Goal: Check status: Check status

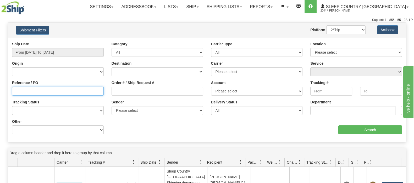
click at [27, 92] on input "Reference / PO" at bounding box center [58, 91] width 92 height 9
paste input "9002I079368"
type input "9002I079368"
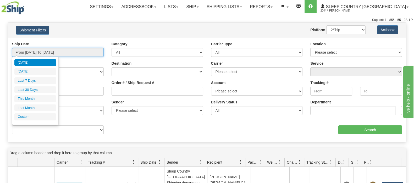
click at [43, 50] on input "From [DATE] To [DATE]" at bounding box center [58, 52] width 92 height 9
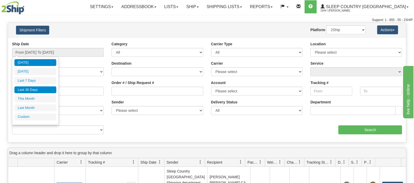
click at [38, 88] on li "Last 30 Days" at bounding box center [35, 89] width 42 height 7
type input "From [DATE] To [DATE]"
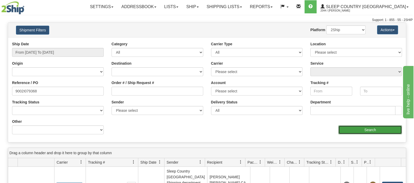
click at [361, 128] on input "Search" at bounding box center [370, 129] width 64 height 9
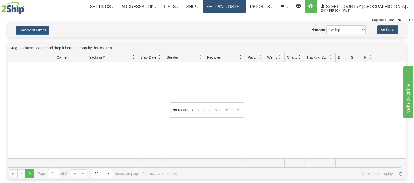
click at [246, 6] on link "Shipping lists" at bounding box center [223, 6] width 43 height 13
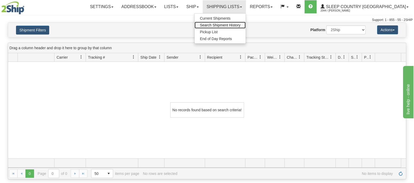
click at [240, 25] on span "Search Shipment History" at bounding box center [220, 25] width 41 height 4
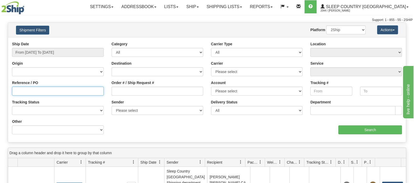
click at [29, 91] on input "Reference / PO" at bounding box center [58, 91] width 92 height 9
paste input "9002I079368"
type input "9002I079368"
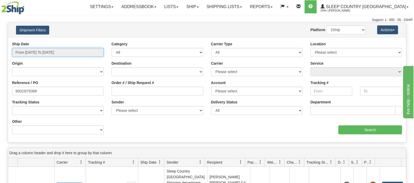
click at [66, 50] on input "From [DATE] To [DATE]" at bounding box center [58, 52] width 92 height 9
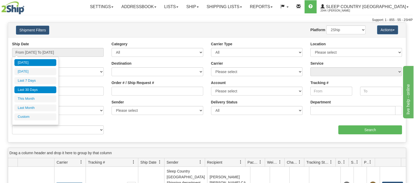
click at [28, 89] on li "Last 30 Days" at bounding box center [35, 89] width 42 height 7
type input "From [DATE] To [DATE]"
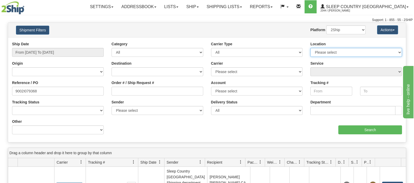
click at [375, 53] on select "Please select [GEOGRAPHIC_DATA] 921 922 93 94 97 390 915 916 98 902 95 96 90 91…" at bounding box center [356, 52] width 92 height 9
click at [371, 52] on select "Please select [GEOGRAPHIC_DATA] 921 922 93 94 97 390 915 916 98 902 95 96 90 91…" at bounding box center [356, 52] width 92 height 9
select select "7635"
click at [310, 48] on select "Please select [GEOGRAPHIC_DATA] 921 922 93 94 97 390 915 916 98 902 95 96 90 91…" at bounding box center [356, 52] width 92 height 9
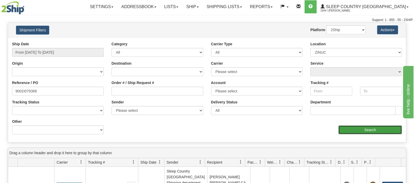
click at [360, 127] on input "Search" at bounding box center [370, 129] width 64 height 9
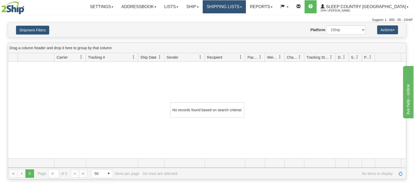
click at [246, 7] on link "Shipping lists" at bounding box center [223, 6] width 43 height 13
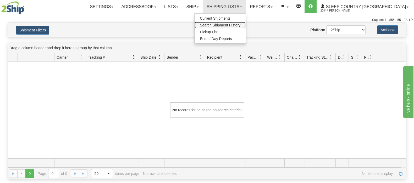
click at [240, 24] on span "Search Shipment History" at bounding box center [220, 25] width 41 height 4
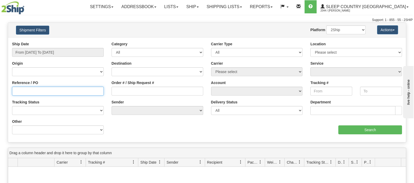
click at [20, 93] on input "Reference / PO" at bounding box center [58, 91] width 92 height 9
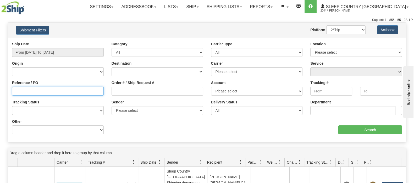
paste input "9002I079368"
type input "9002I079368"
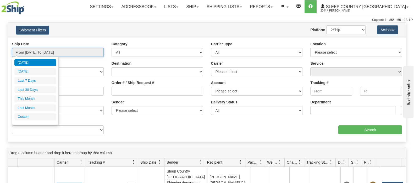
click at [39, 48] on input "From [DATE] To [DATE]" at bounding box center [58, 52] width 92 height 9
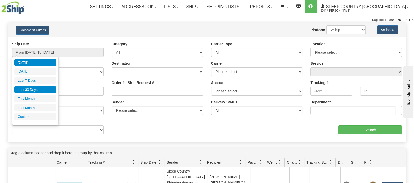
click at [36, 88] on li "Last 30 Days" at bounding box center [35, 89] width 42 height 7
type input "From [DATE] To [DATE]"
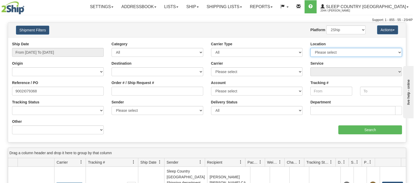
click at [369, 52] on select "Please select [GEOGRAPHIC_DATA] 921 922 93 94 97 390 915 916 98 902 95 96 90 91…" at bounding box center [356, 52] width 92 height 9
select select "7635"
click at [310, 48] on select "Please select [GEOGRAPHIC_DATA] 921 922 93 94 97 390 915 916 98 902 95 96 90 91…" at bounding box center [356, 52] width 92 height 9
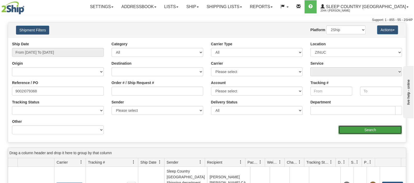
click at [369, 129] on input "Search" at bounding box center [370, 129] width 64 height 9
